Goal: Information Seeking & Learning: Compare options

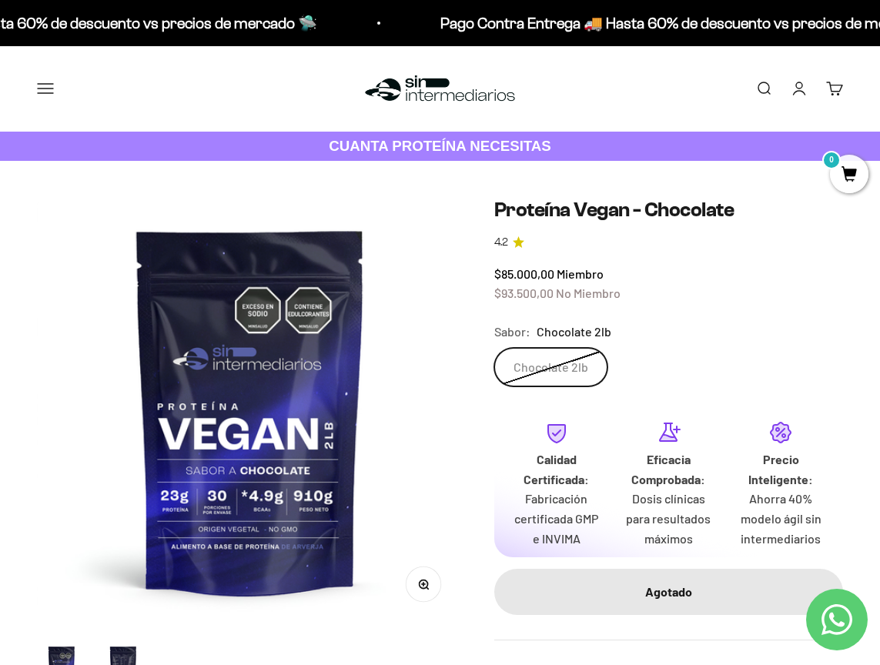
click at [700, 169] on div "Zoom Ir al artículo 1 Ir al artículo 2 Proteína Vegan - Chocolate 4.2 $85.000,0…" at bounding box center [440, 447] width 880 height 573
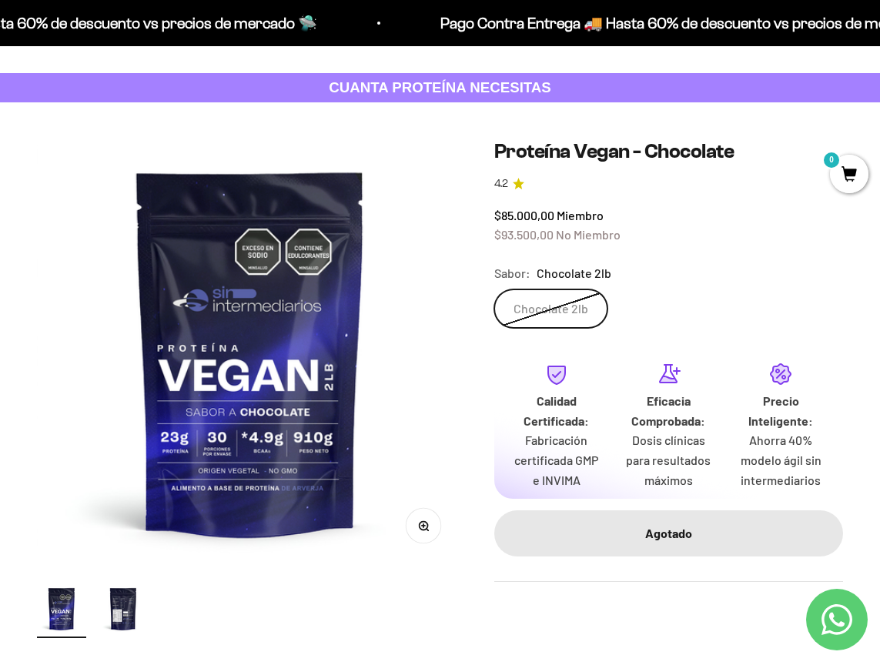
scroll to position [62, 0]
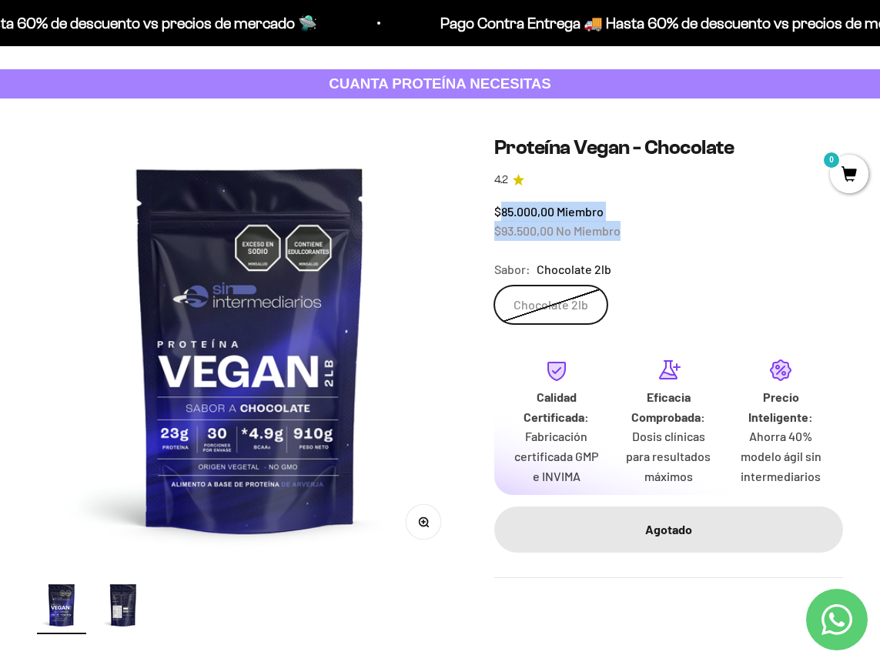
drag, startPoint x: 499, startPoint y: 209, endPoint x: 678, endPoint y: 222, distance: 179.9
click at [678, 222] on div "$85.000,00 Miembro $93.500,00 No Miembro" at bounding box center [668, 221] width 349 height 39
click at [115, 600] on img "Ir al artículo 2" at bounding box center [123, 604] width 49 height 49
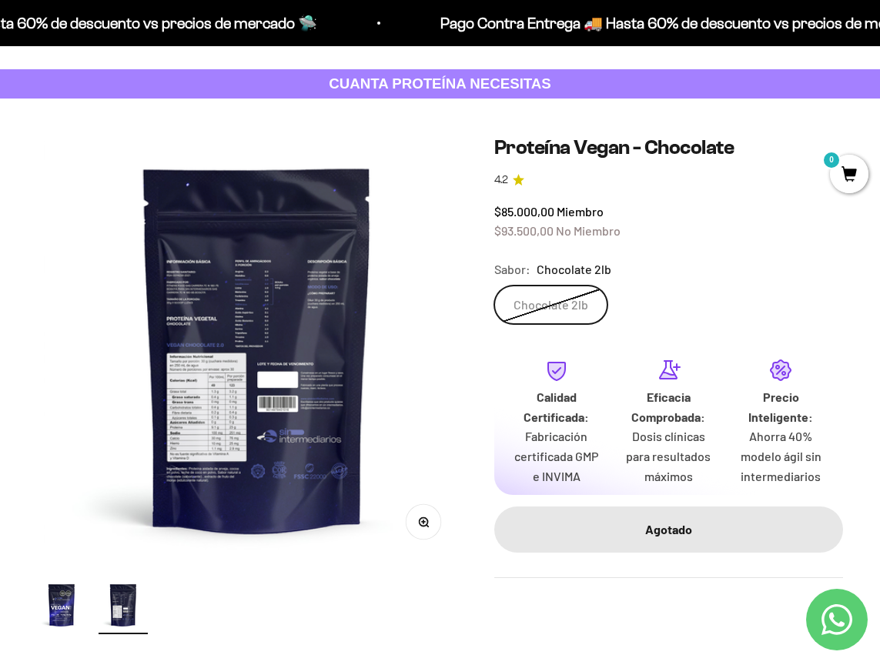
scroll to position [0, 435]
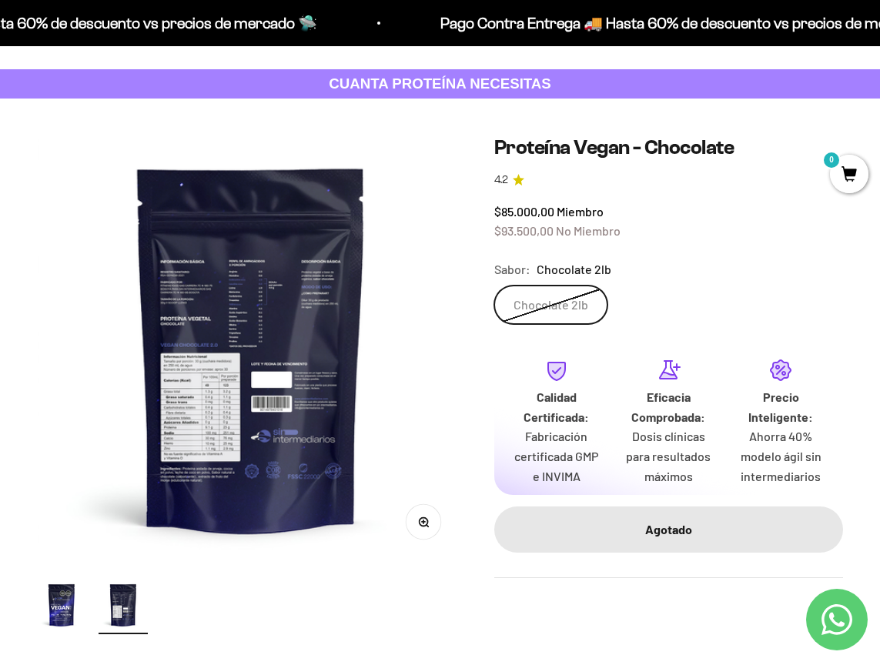
click at [185, 264] on img at bounding box center [251, 348] width 426 height 426
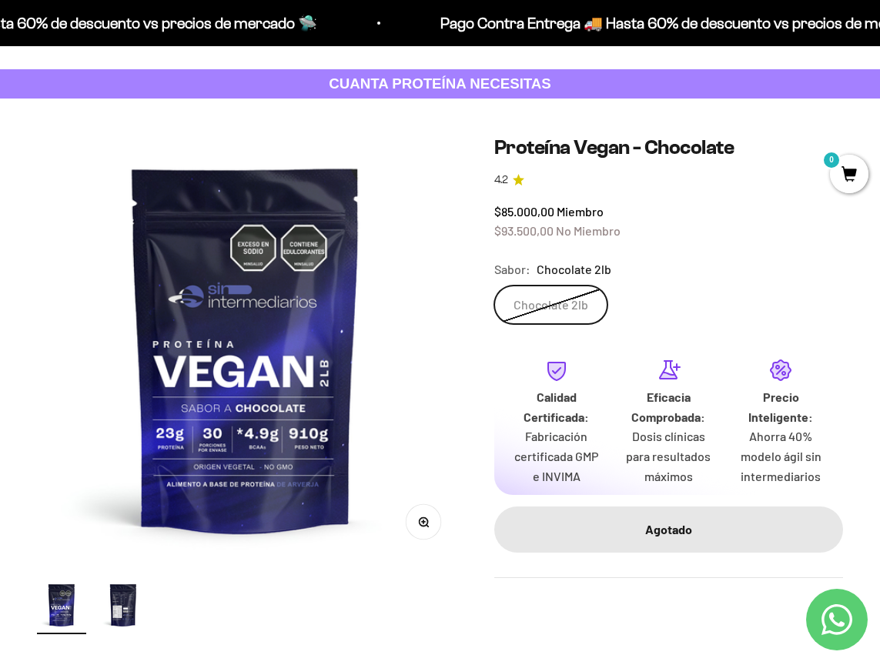
scroll to position [0, 0]
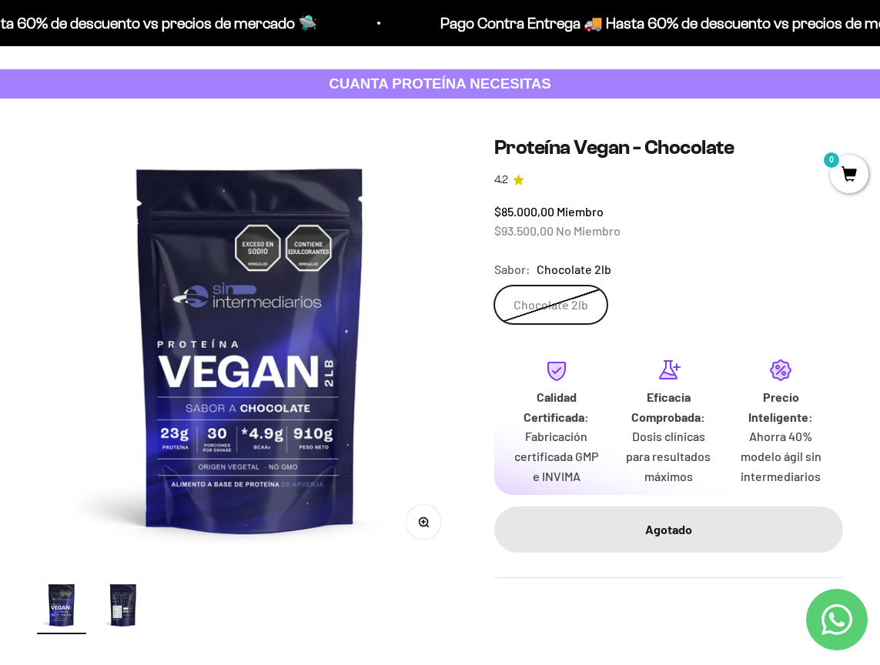
click at [132, 577] on product-gallery "Zoom Ir al artículo 1 Ir al artículo 2" at bounding box center [250, 384] width 426 height 499
click at [114, 603] on img "Ir al artículo 2" at bounding box center [123, 604] width 49 height 49
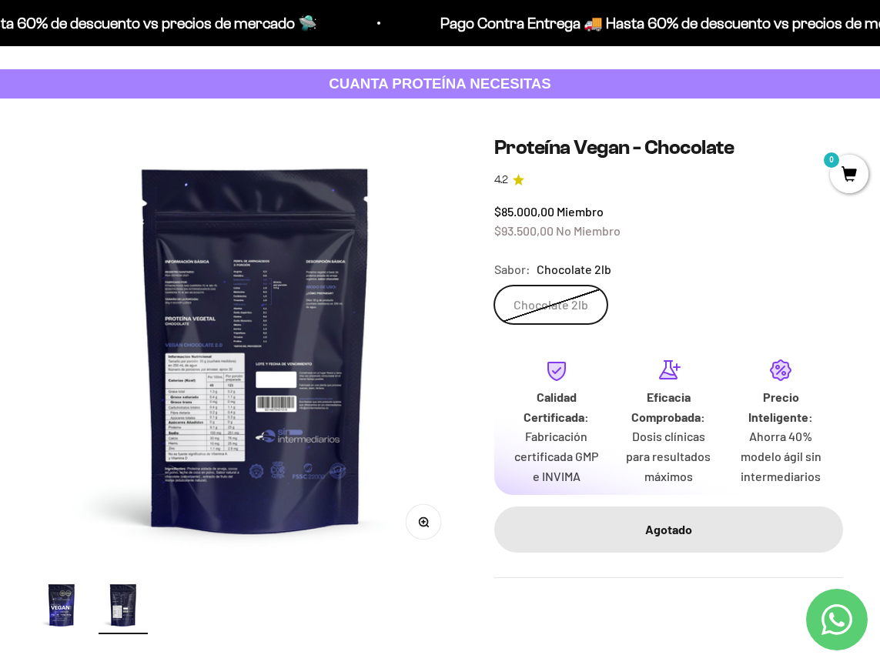
scroll to position [0, 435]
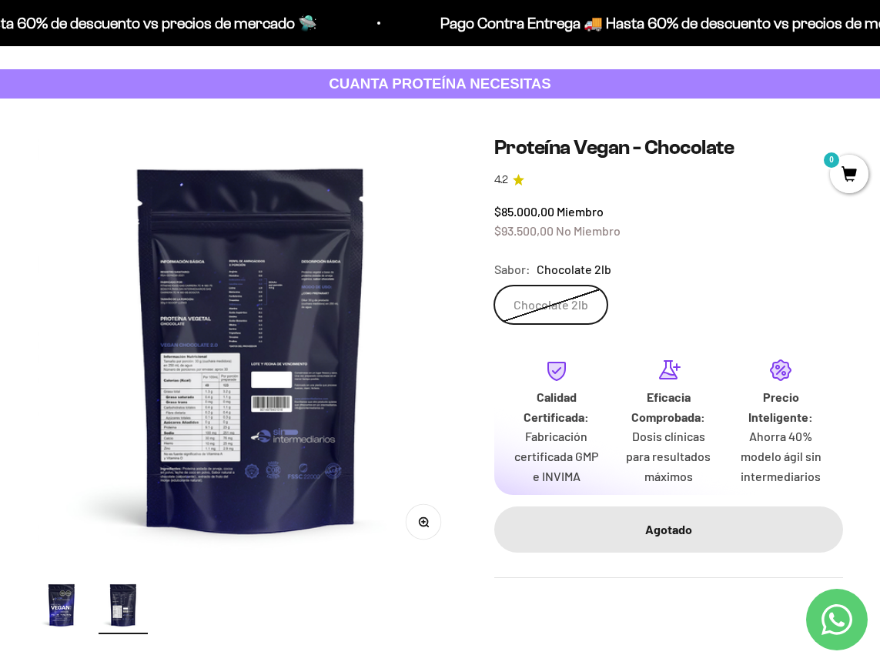
click at [425, 523] on icon "button" at bounding box center [423, 521] width 11 height 11
click at [55, 611] on img "Ir al artículo 1" at bounding box center [61, 604] width 49 height 49
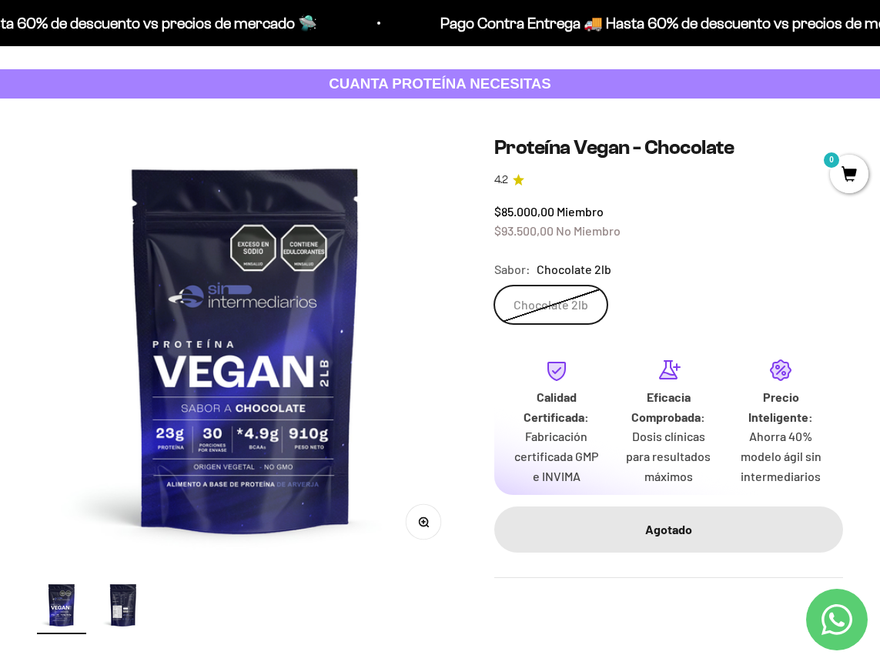
scroll to position [0, 0]
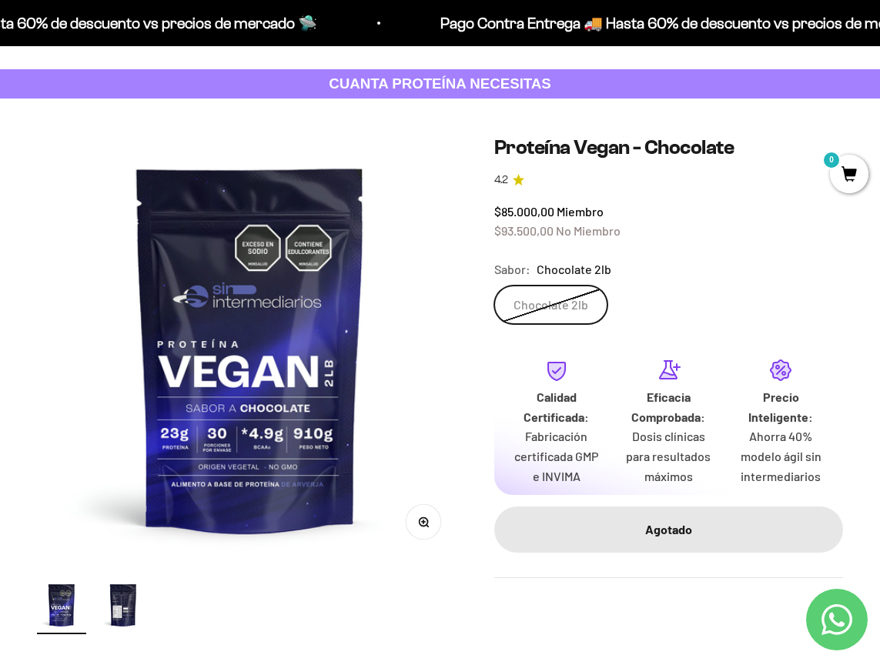
click at [121, 595] on img "Ir al artículo 2" at bounding box center [123, 604] width 49 height 49
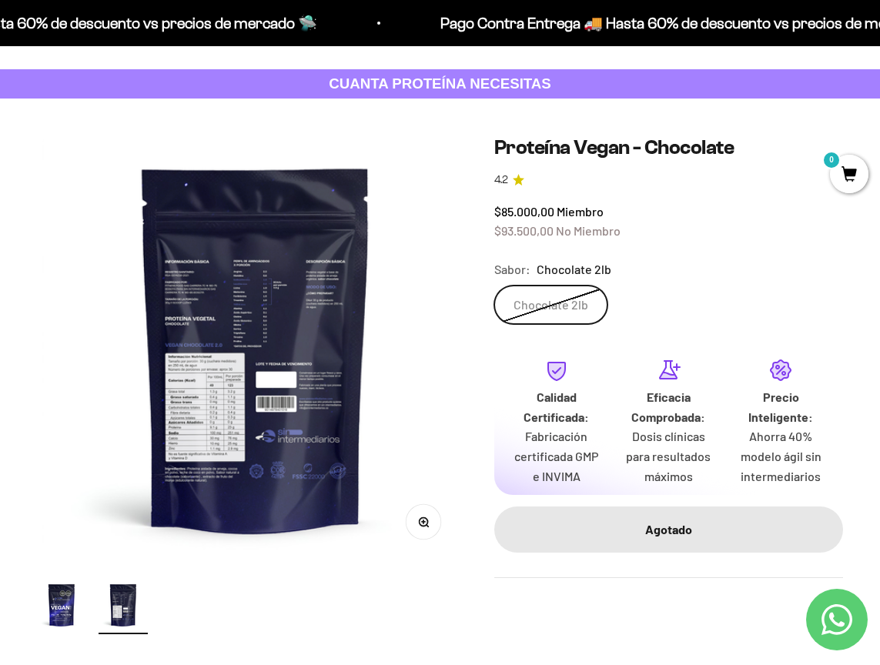
scroll to position [0, 435]
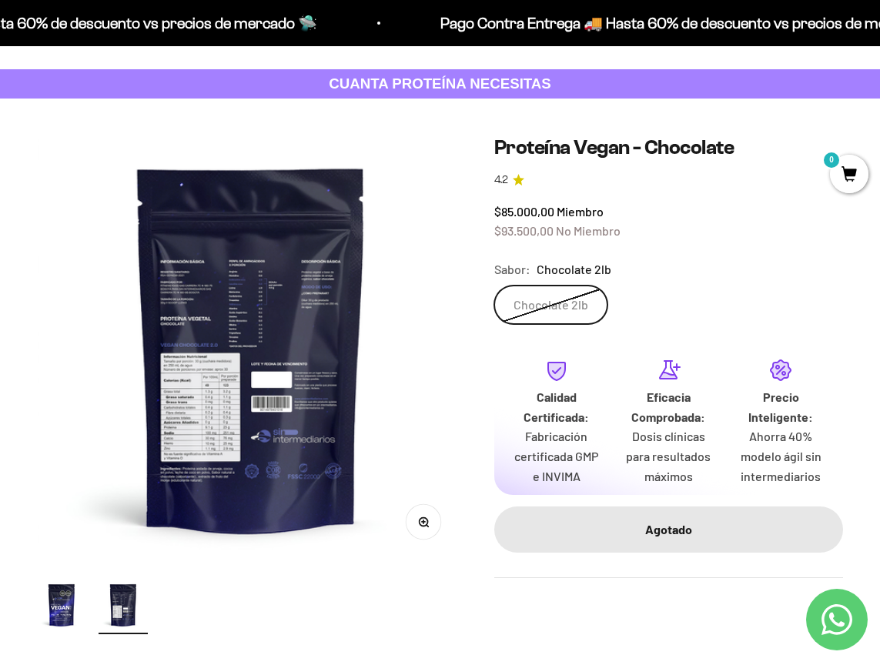
click at [426, 529] on button "Zoom" at bounding box center [423, 522] width 35 height 35
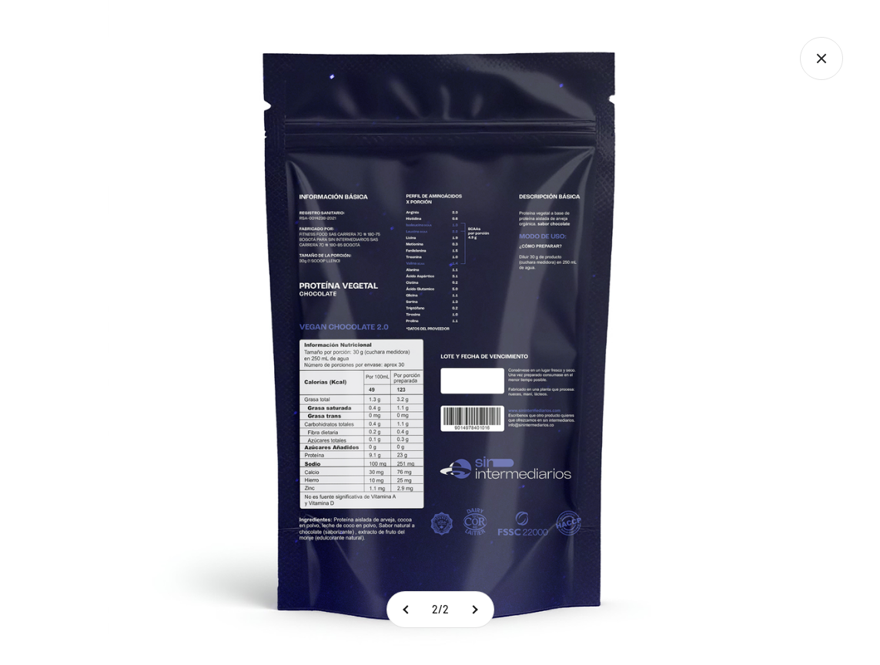
click at [826, 56] on icon "Cerrar galería" at bounding box center [821, 58] width 43 height 43
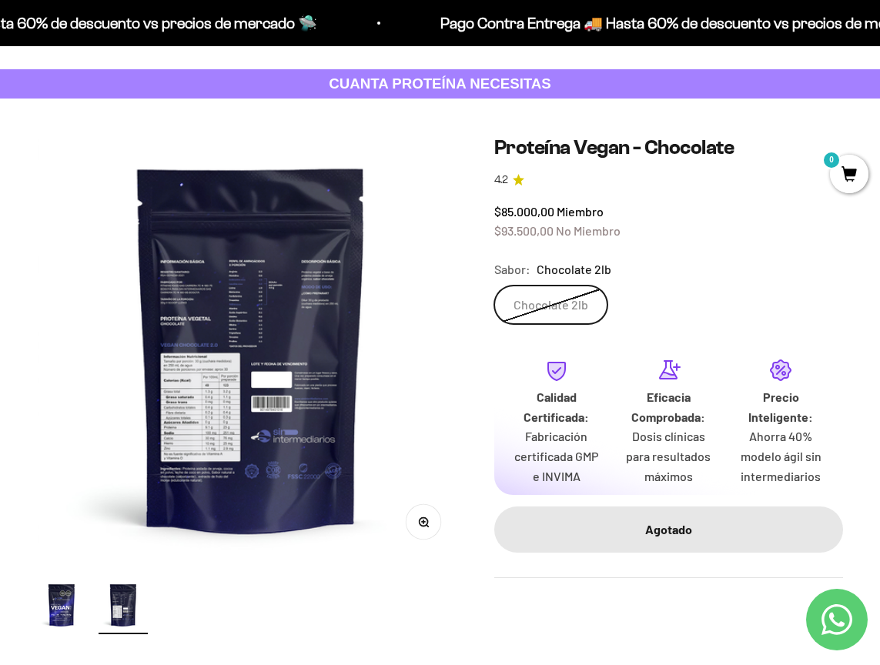
scroll to position [0, 0]
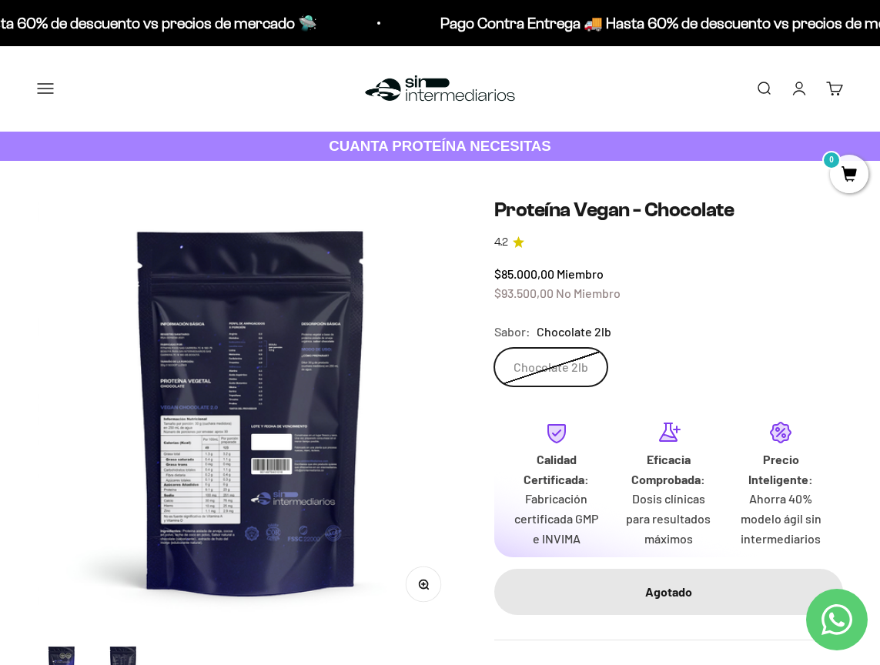
click at [47, 95] on button "Menú" at bounding box center [45, 88] width 17 height 17
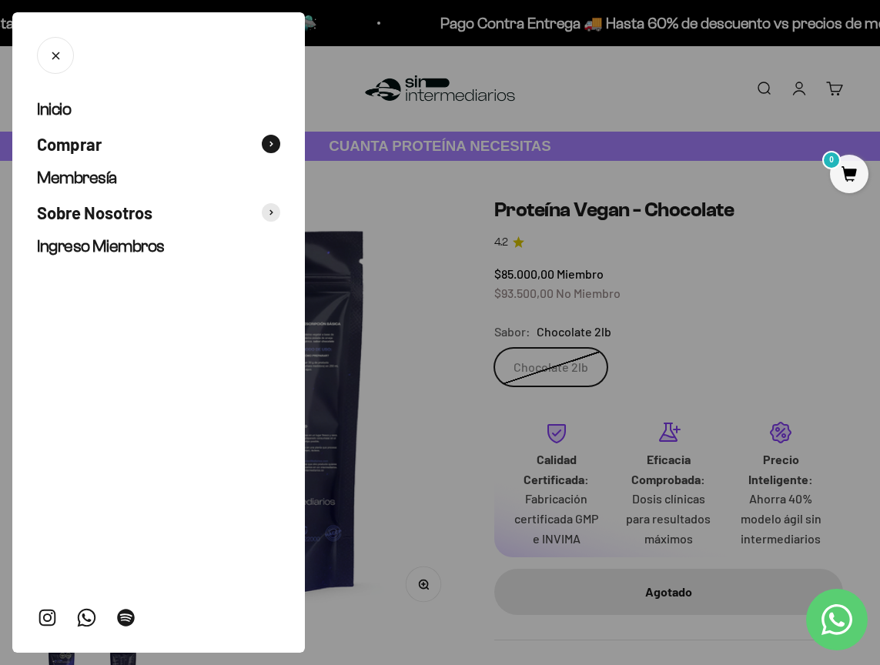
click at [92, 143] on span "Comprar" at bounding box center [69, 144] width 65 height 22
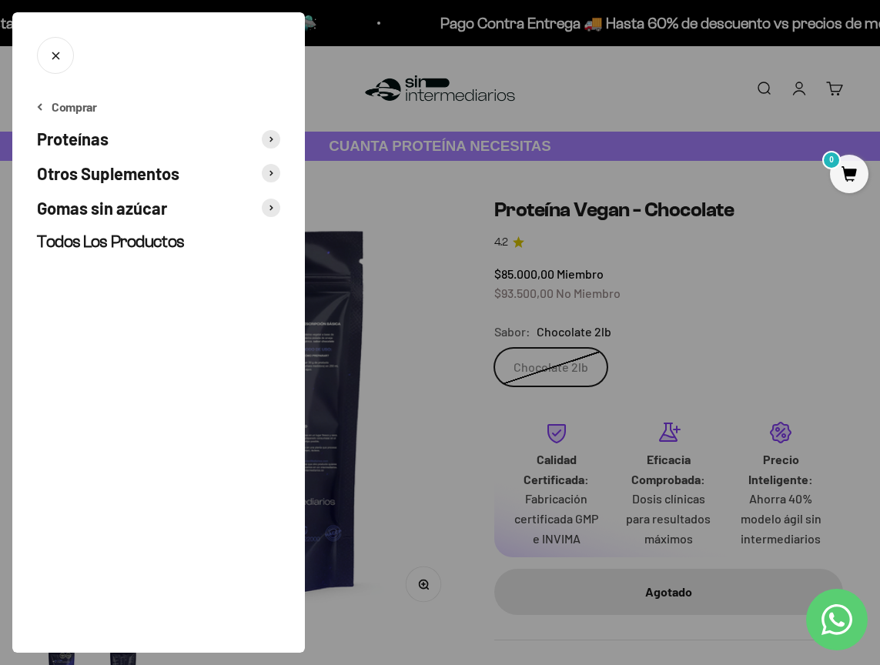
click at [97, 139] on span "Proteínas" at bounding box center [73, 139] width 72 height 22
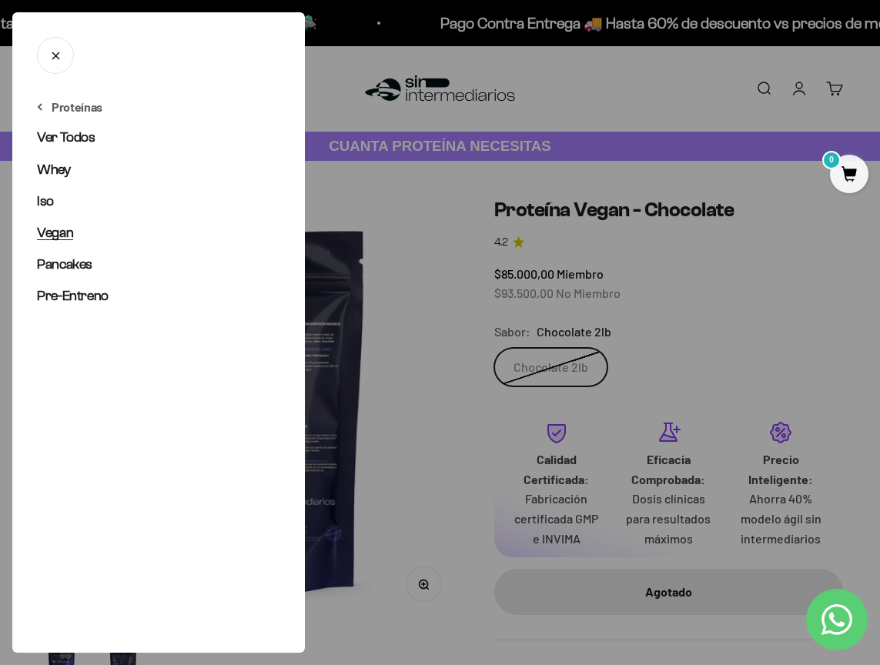
click at [66, 231] on span "Vegan" at bounding box center [55, 232] width 36 height 15
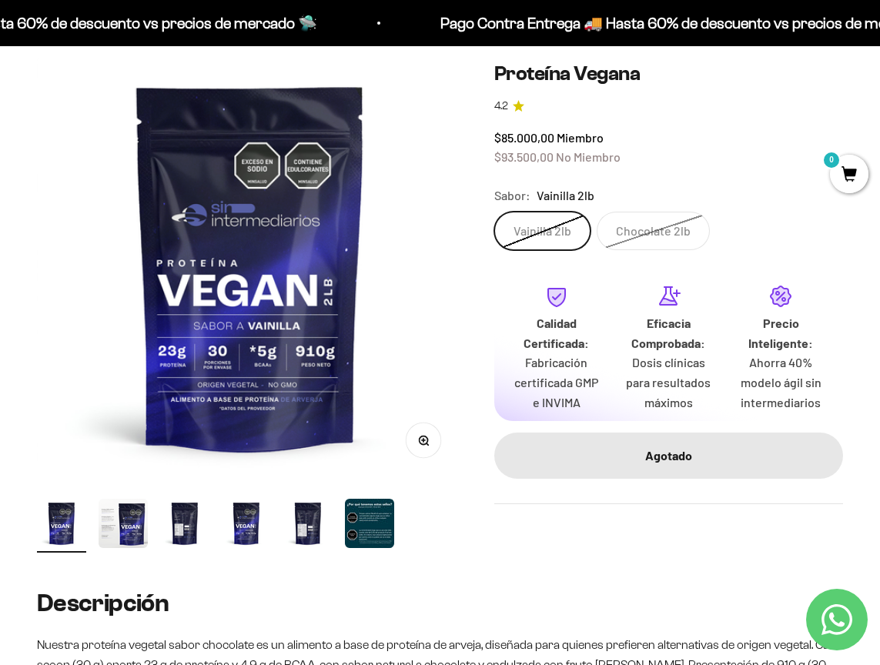
scroll to position [122, 0]
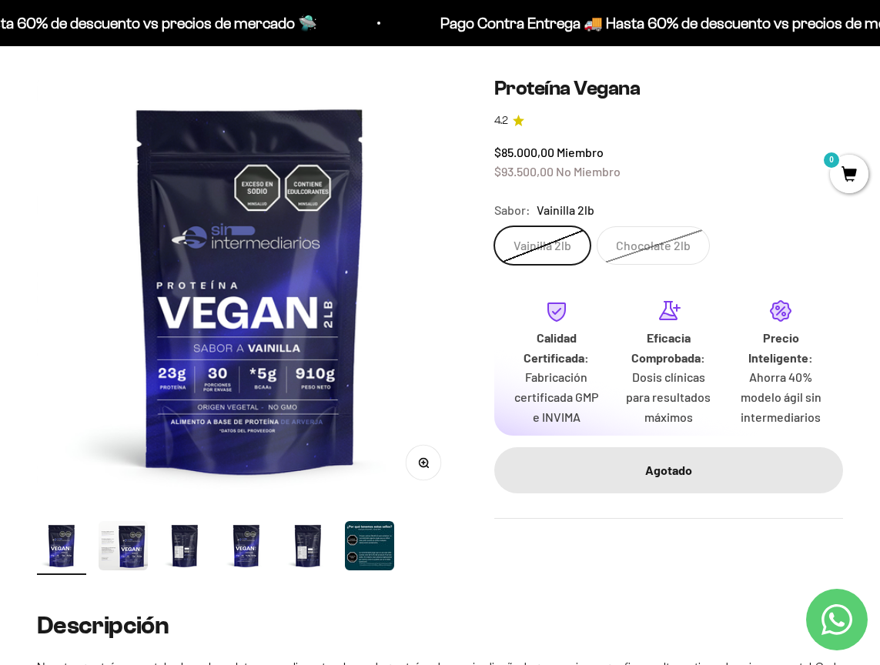
click at [659, 241] on label "Chocolate 2lb" at bounding box center [653, 245] width 113 height 38
click at [494, 226] on input "Chocolate 2lb" at bounding box center [493, 226] width 1 height 1
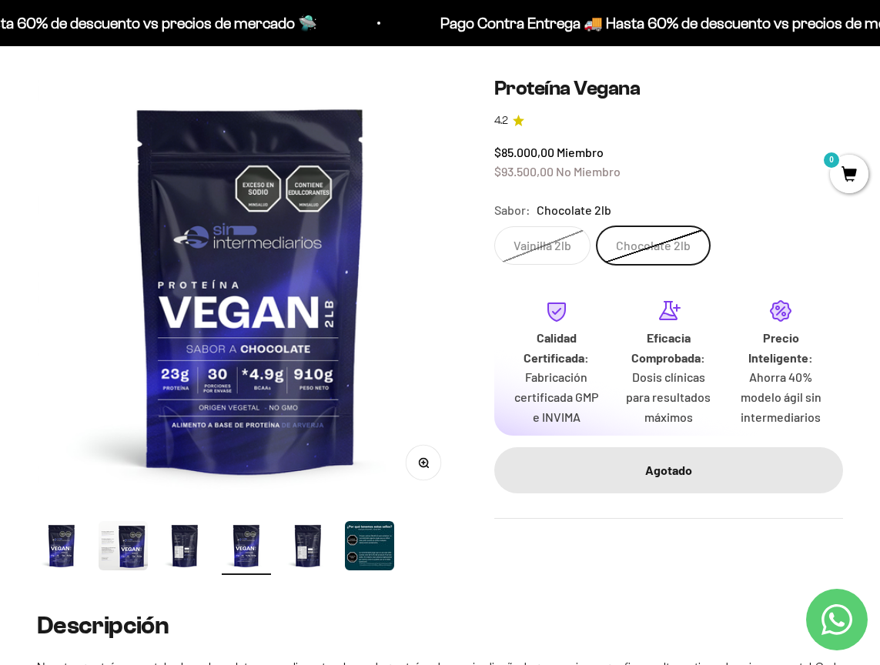
click at [542, 233] on label "Vainilla 2lb" at bounding box center [542, 245] width 96 height 38
click at [494, 226] on input "Vainilla 2lb" at bounding box center [493, 226] width 1 height 1
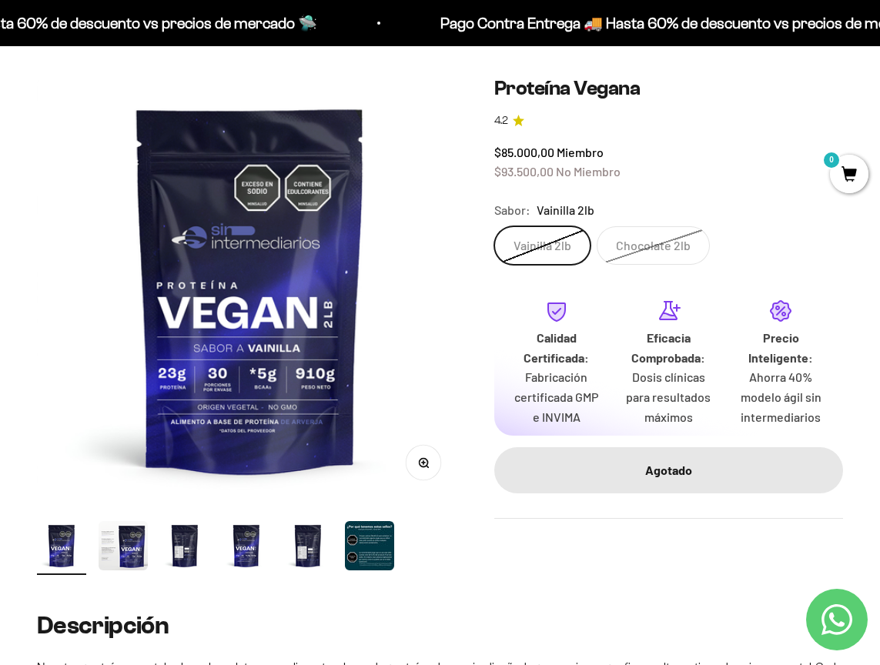
click at [655, 249] on label "Chocolate 2lb" at bounding box center [653, 245] width 113 height 38
click at [494, 226] on input "Chocolate 2lb" at bounding box center [493, 226] width 1 height 1
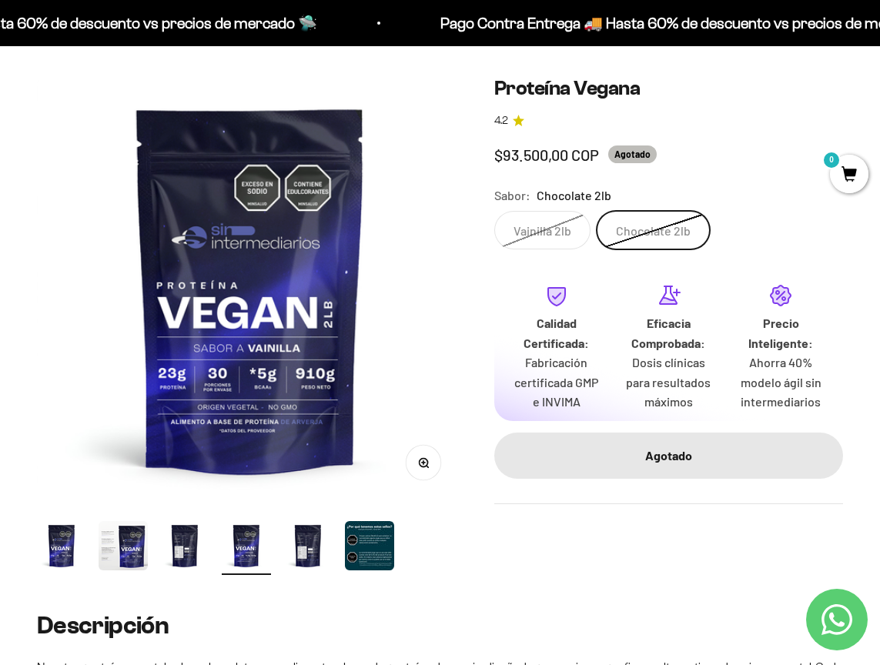
scroll to position [0, 1306]
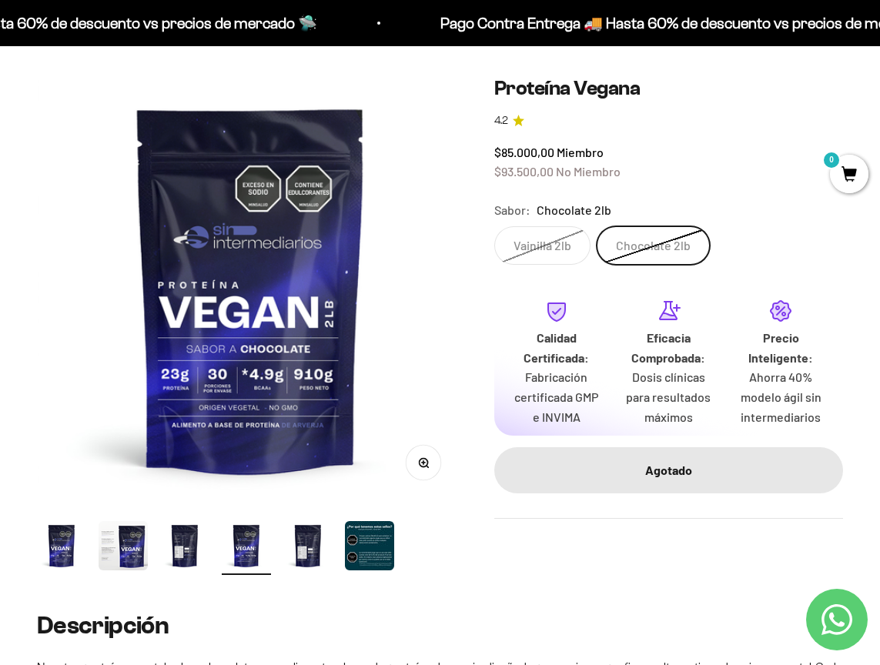
click at [546, 245] on label "Vainilla 2lb" at bounding box center [542, 245] width 96 height 38
click at [494, 226] on input "Vainilla 2lb" at bounding box center [493, 226] width 1 height 1
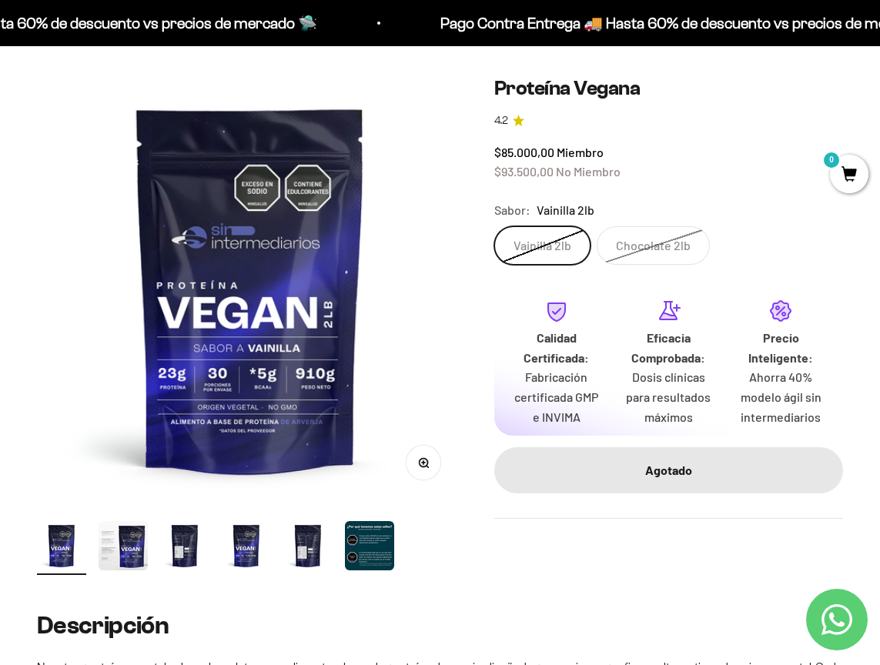
click at [369, 542] on img "Ir al artículo 6" at bounding box center [369, 545] width 49 height 49
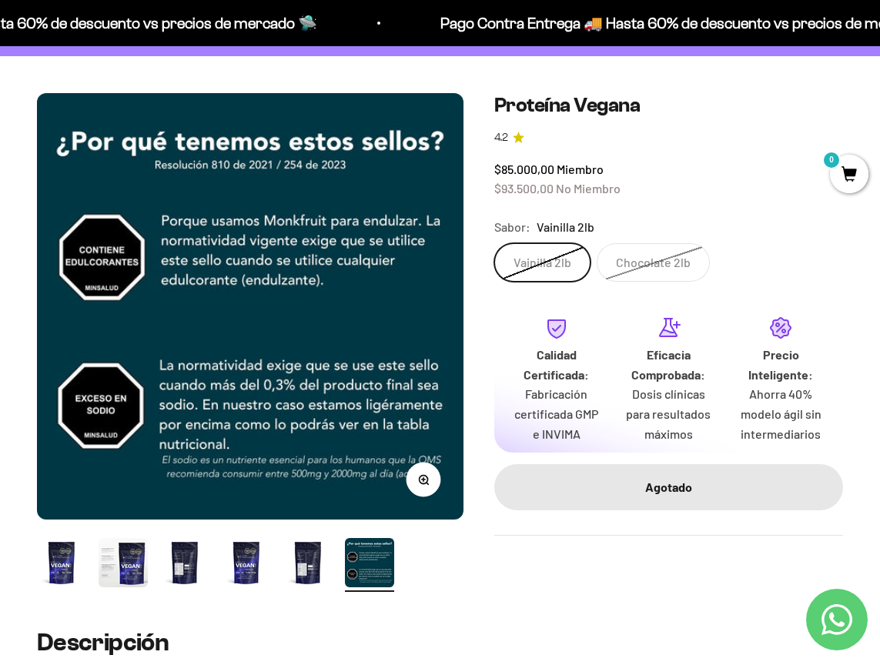
scroll to position [121, 0]
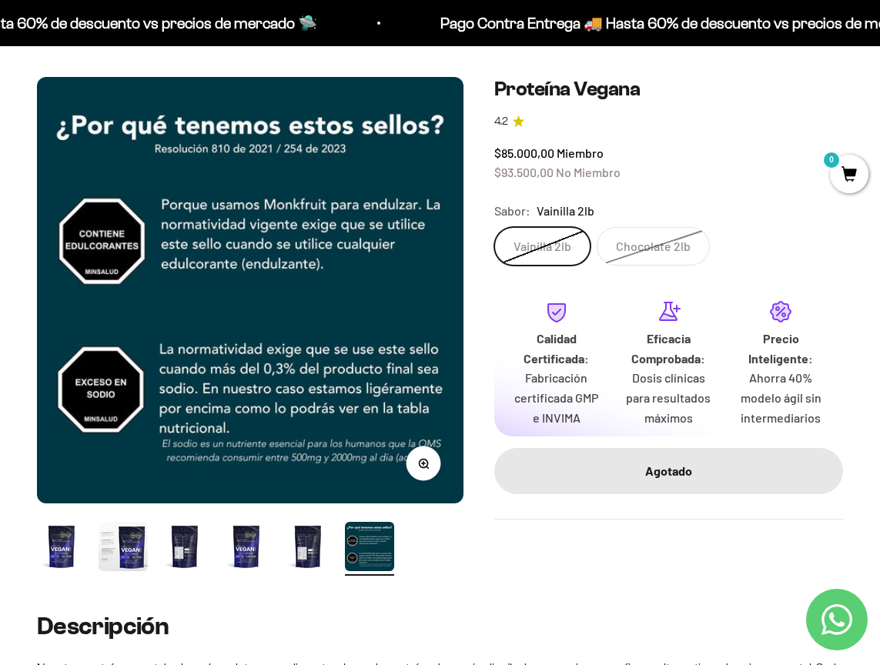
click at [60, 544] on img "Ir al artículo 1" at bounding box center [61, 546] width 49 height 49
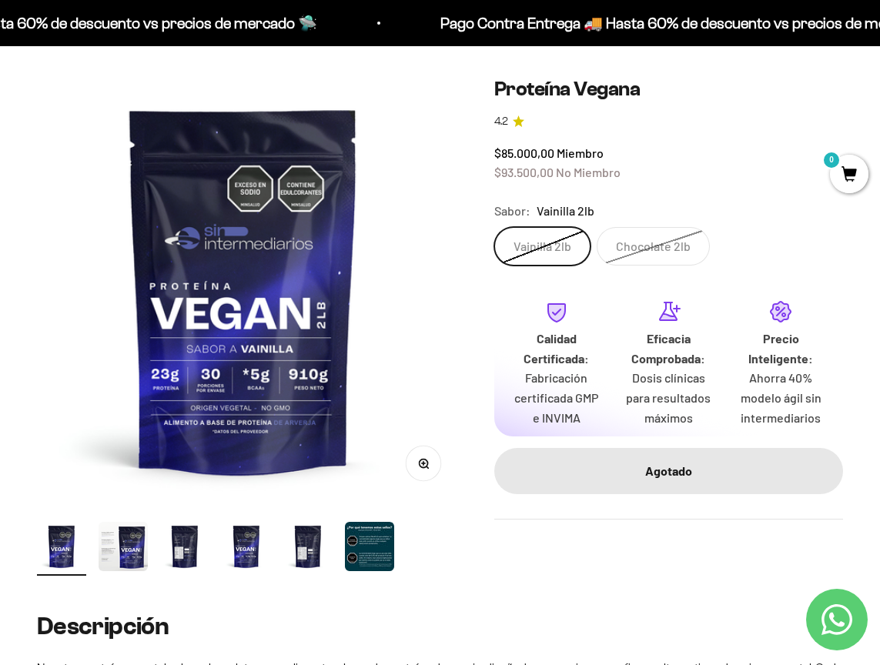
scroll to position [0, 0]
